Goal: Transaction & Acquisition: Purchase product/service

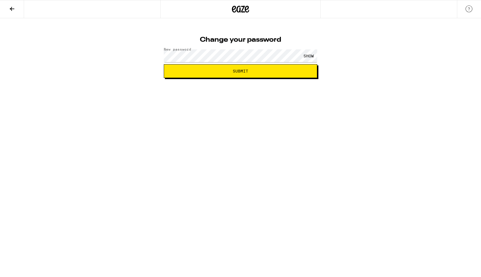
click at [292, 70] on span "Submit" at bounding box center [240, 71] width 144 height 4
